Goal: Task Accomplishment & Management: Use online tool/utility

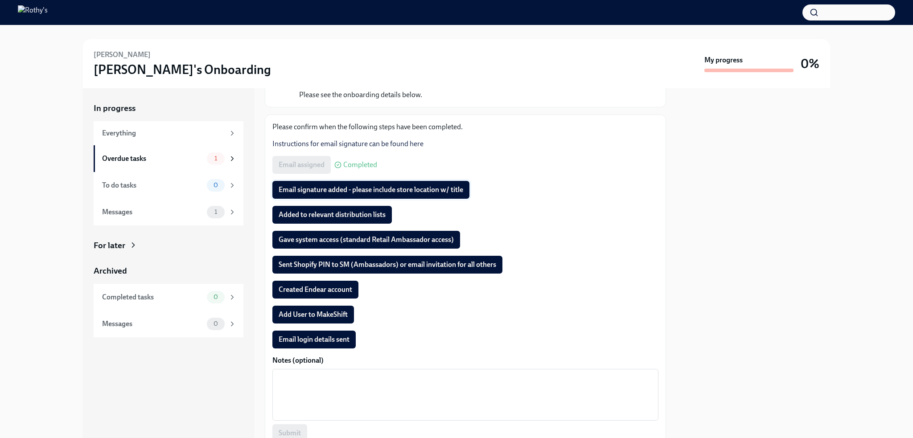
scroll to position [87, 0]
click at [314, 188] on span "Email signature added - please include store location w/ title" at bounding box center [371, 189] width 185 height 9
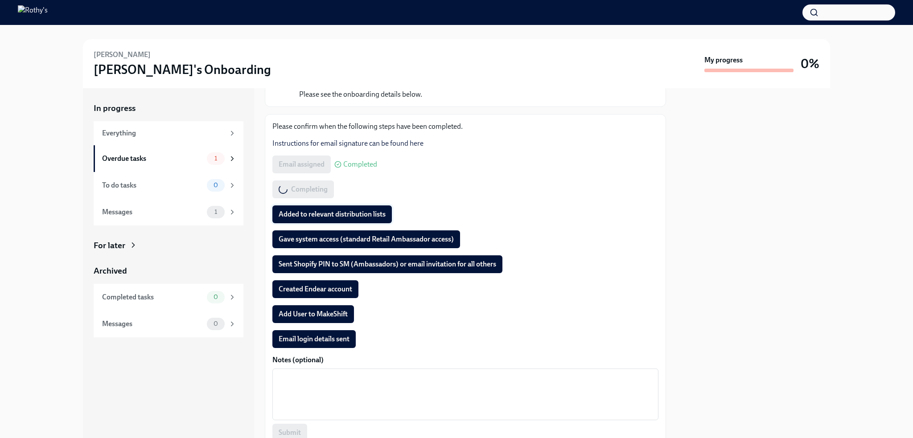
click at [315, 211] on span "Added to relevant distribution lists" at bounding box center [332, 214] width 107 height 9
click at [317, 239] on span "Gave system access (standard Retail Ambassador access)" at bounding box center [366, 239] width 175 height 9
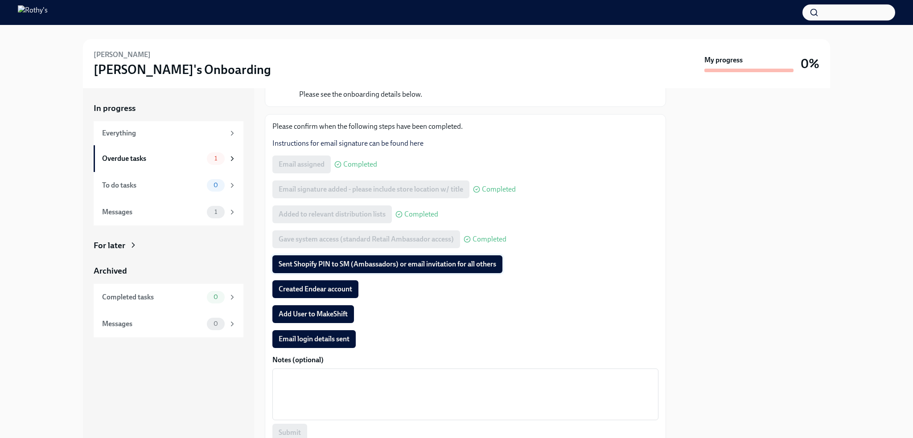
click at [353, 265] on span "Sent Shopify PIN to SM (Ambassadors) or email invitation for all others" at bounding box center [388, 264] width 218 height 9
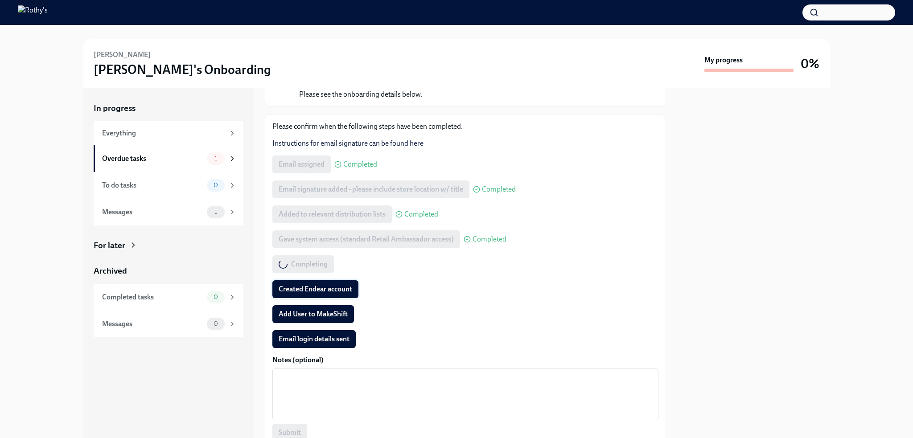
click at [306, 288] on span "Created Endear account" at bounding box center [316, 289] width 74 height 9
click at [302, 312] on span "Add User to MakeShift" at bounding box center [313, 314] width 69 height 9
click at [304, 341] on span "Email login details sent" at bounding box center [314, 339] width 71 height 9
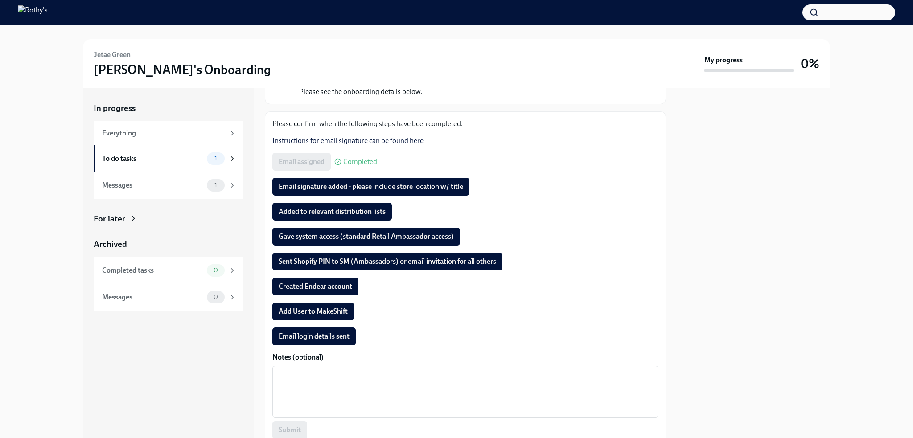
scroll to position [127, 0]
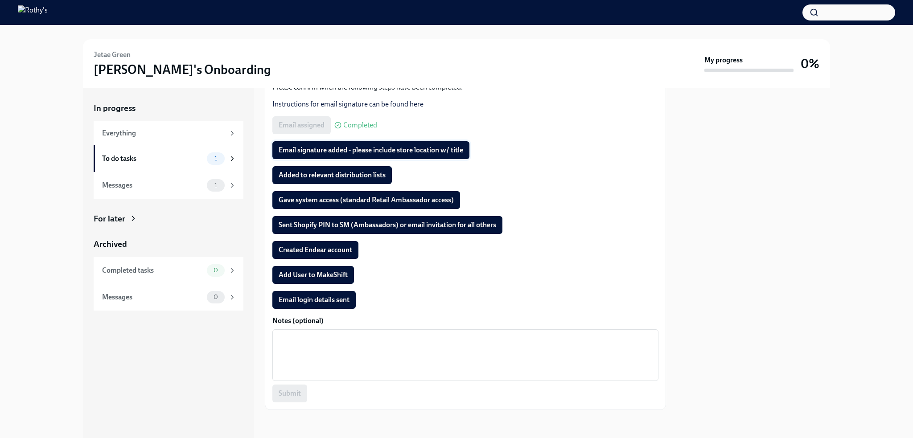
click at [350, 148] on span "Email signature added - please include store location w/ title" at bounding box center [371, 150] width 185 height 9
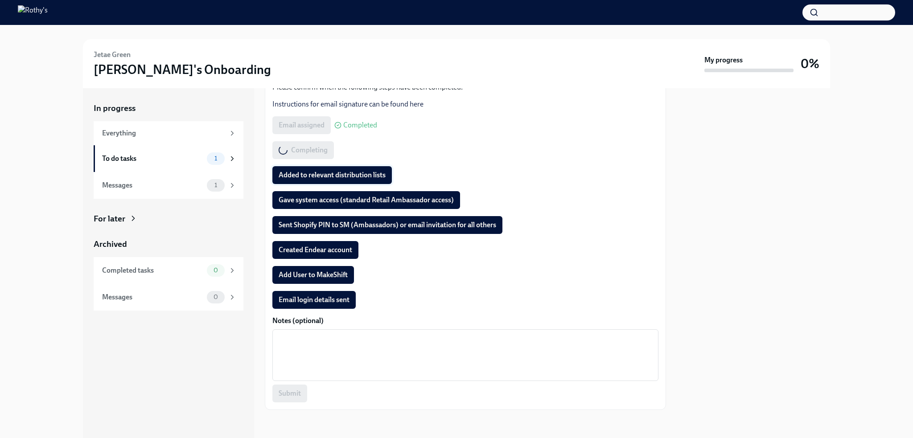
click at [325, 175] on span "Added to relevant distribution lists" at bounding box center [332, 175] width 107 height 9
click at [353, 201] on span "Gave system access (standard Retail Ambassador access)" at bounding box center [366, 200] width 175 height 9
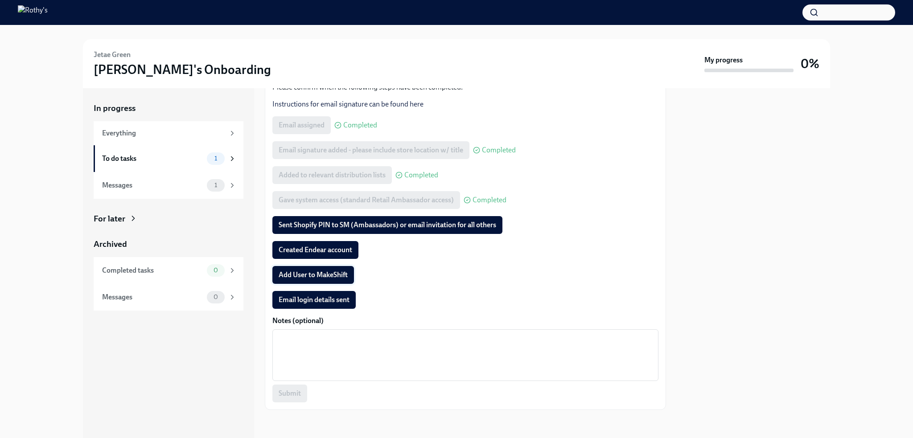
click at [319, 271] on span "Add User to MakeShift" at bounding box center [313, 275] width 69 height 9
click at [364, 228] on span "Sent Shopify PIN to SM (Ambassadors) or email invitation for all others" at bounding box center [388, 225] width 218 height 9
